Goal: Task Accomplishment & Management: Complete application form

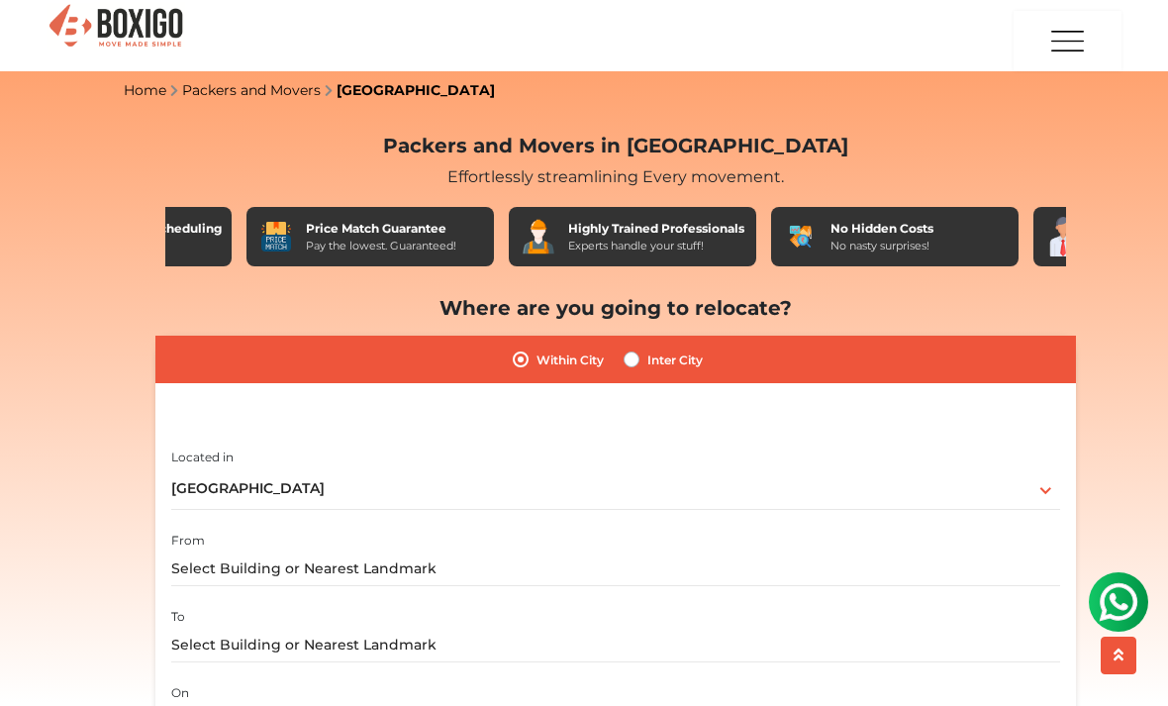
scroll to position [39, 0]
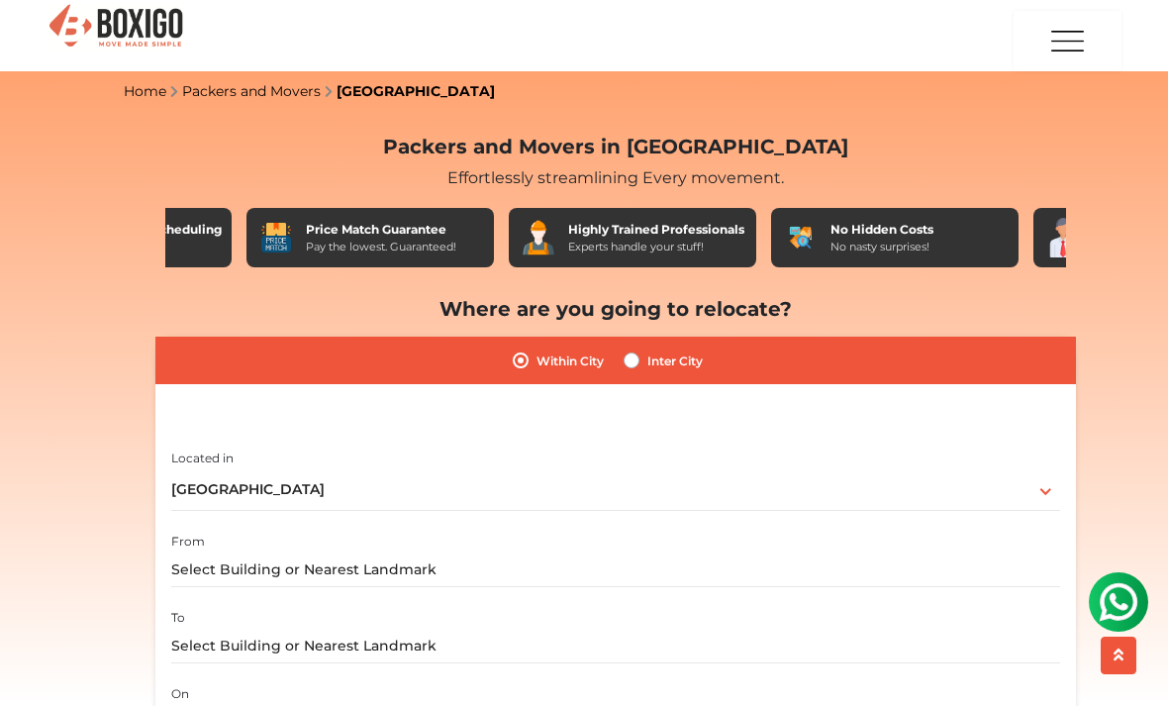
click at [536, 356] on label "Within City" at bounding box center [569, 360] width 67 height 24
click at [526, 356] on input "Within City" at bounding box center [521, 358] width 16 height 20
click at [536, 359] on label "Within City" at bounding box center [569, 360] width 67 height 24
click at [513, 359] on input "Within City" at bounding box center [521, 358] width 16 height 20
click at [537, 358] on label "Within City" at bounding box center [569, 360] width 67 height 24
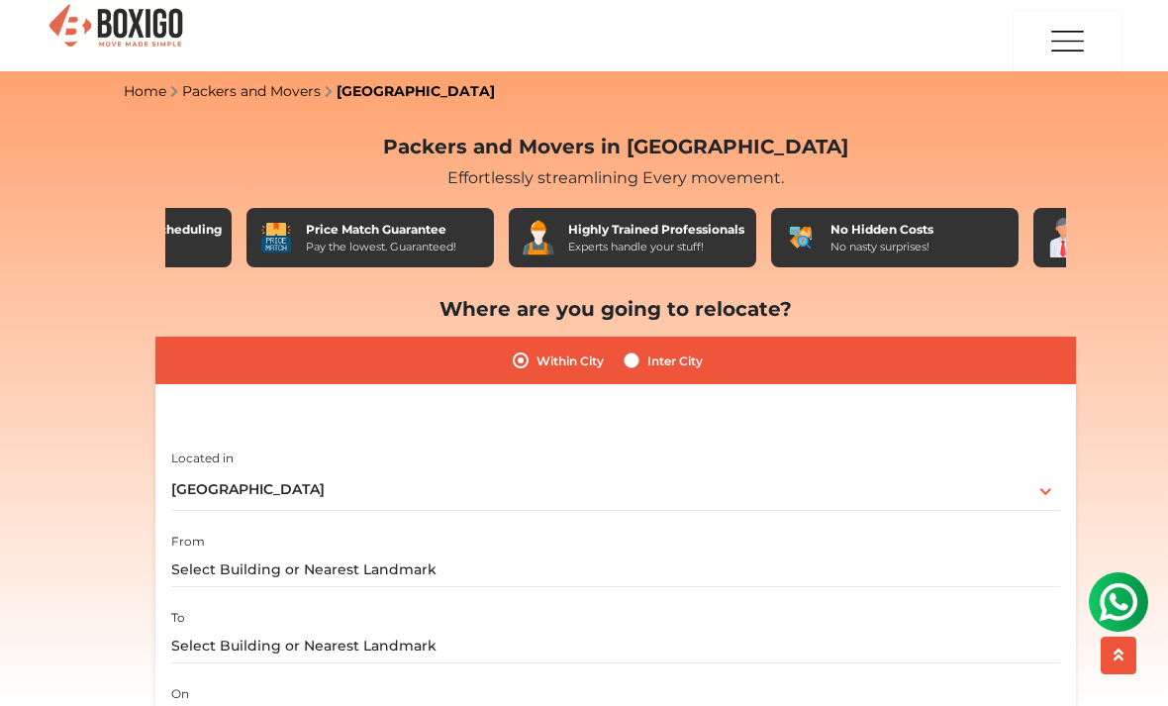
click at [528, 358] on input "Within City" at bounding box center [521, 358] width 16 height 20
click at [536, 362] on label "Within City" at bounding box center [569, 360] width 67 height 24
click at [519, 362] on input "Within City" at bounding box center [521, 358] width 16 height 20
click at [631, 348] on div "Inter City" at bounding box center [662, 360] width 79 height 24
click at [647, 359] on label "Inter City" at bounding box center [674, 360] width 55 height 24
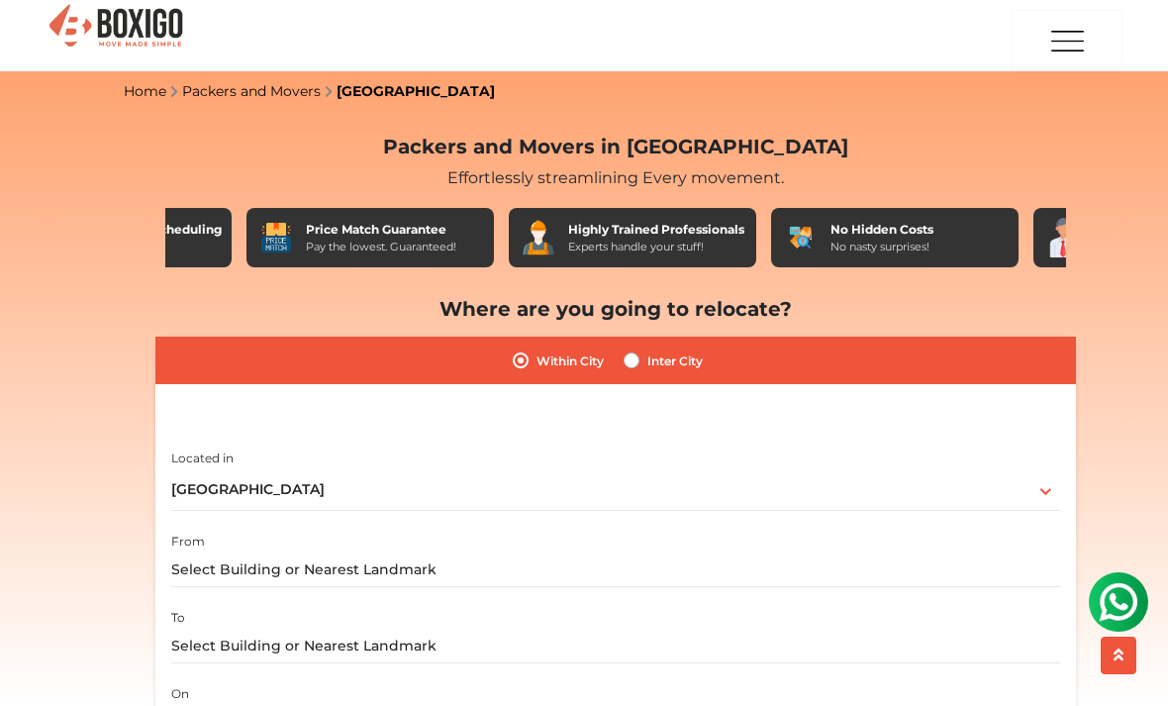
click at [639, 359] on input "Inter City" at bounding box center [631, 358] width 16 height 20
radio input "true"
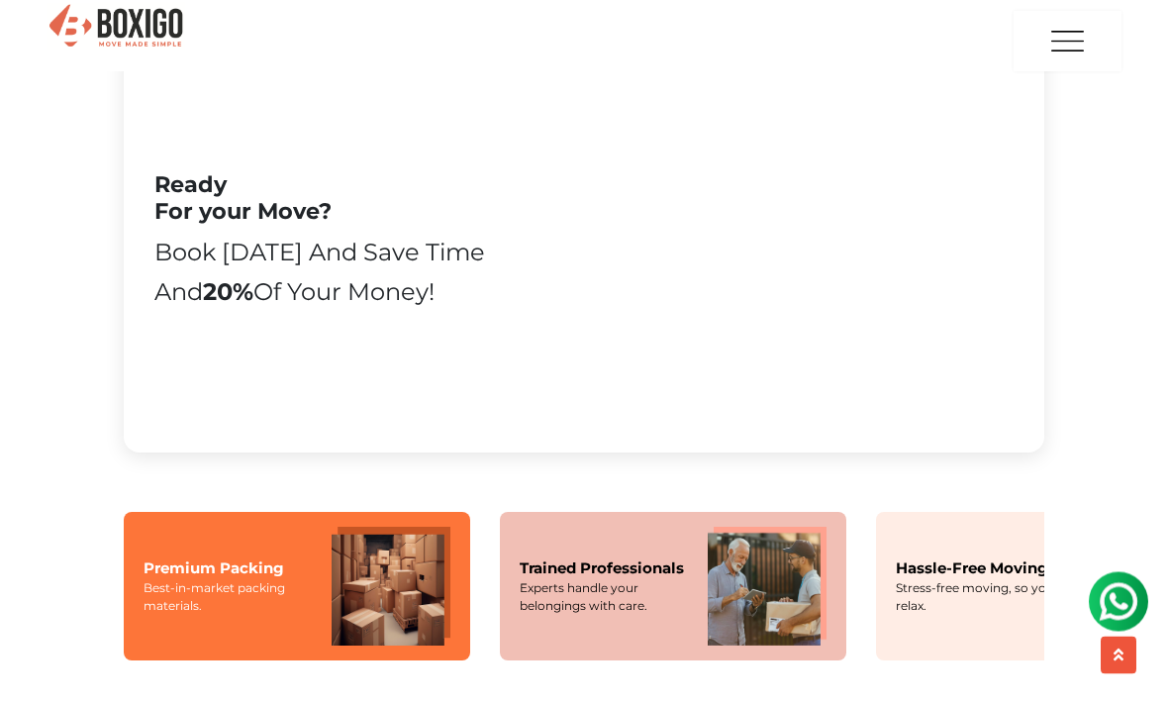
scroll to position [2028, 0]
